Goal: Information Seeking & Learning: Understand process/instructions

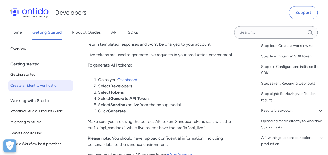
scroll to position [324, 0]
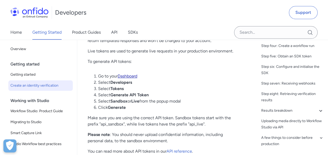
click at [129, 75] on link "Dashboard" at bounding box center [128, 76] width 20 height 5
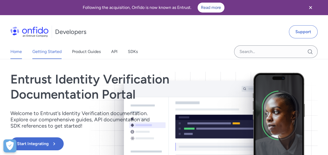
click at [49, 53] on link "Getting Started" at bounding box center [46, 51] width 29 height 15
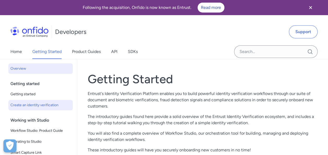
click at [43, 105] on span "Create an identity verification" at bounding box center [40, 105] width 60 height 6
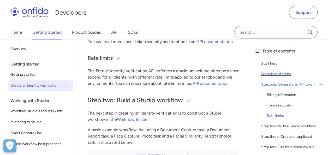
click at [285, 74] on div "Overview of steps" at bounding box center [292, 74] width 63 height 6
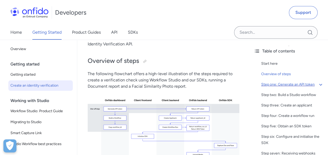
click at [291, 84] on div "Step one: Generate an API token" at bounding box center [292, 84] width 63 height 6
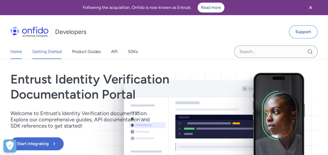
click at [44, 51] on link "Getting Started" at bounding box center [46, 51] width 29 height 15
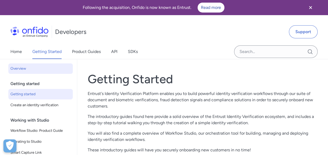
click at [33, 93] on span "Getting started" at bounding box center [40, 94] width 60 height 6
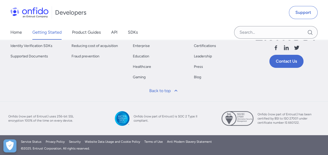
scroll to position [1929, 0]
